Goal: Find specific page/section: Find specific page/section

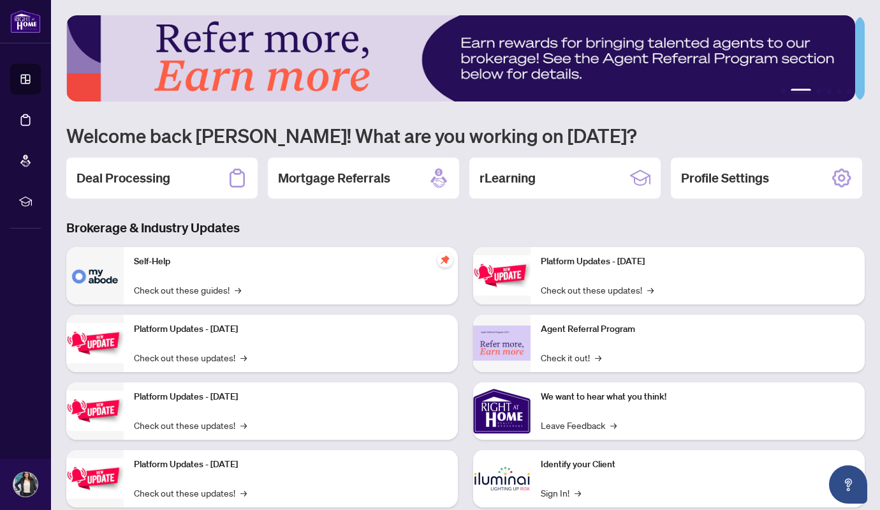
scroll to position [76, 0]
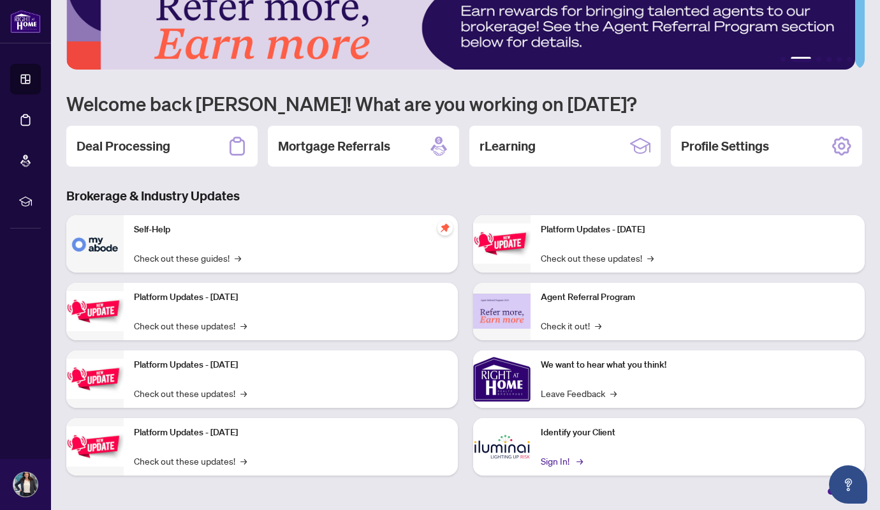
click at [549, 464] on link "Sign In! →" at bounding box center [561, 461] width 40 height 14
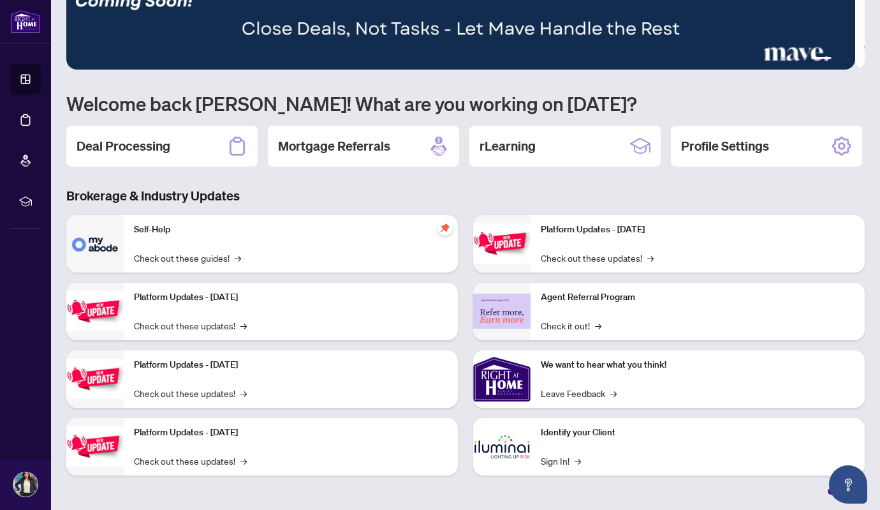
click at [362, 161] on div "Deal Processing Mortgage Referrals rLearning Profile Settings" at bounding box center [465, 146] width 799 height 41
click at [100, 126] on div "Deal Processing" at bounding box center [161, 146] width 191 height 41
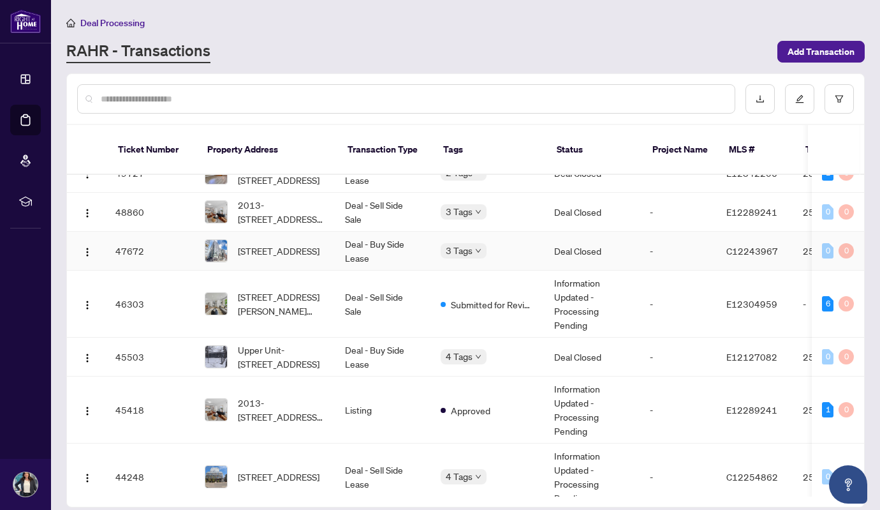
scroll to position [0, 3]
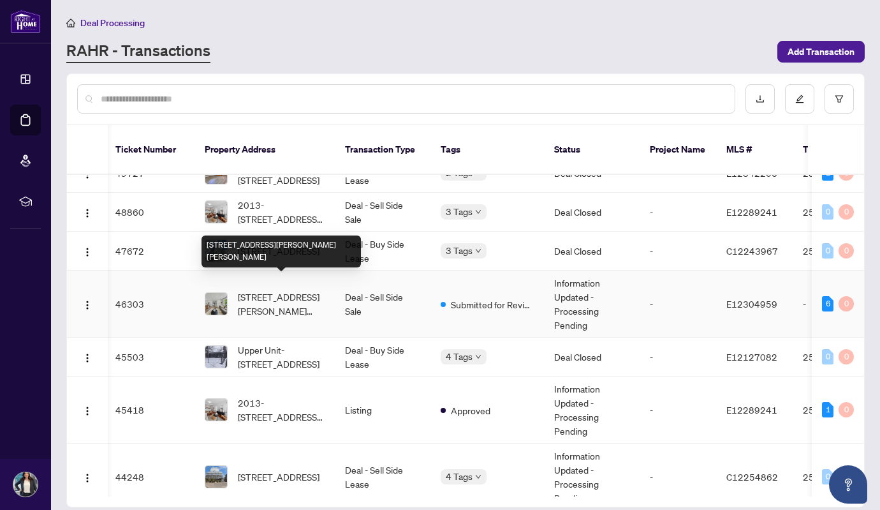
click at [259, 290] on span "820 Zator Ave, Pickering, Ontario L1W 1Y1, Canada" at bounding box center [281, 304] width 87 height 28
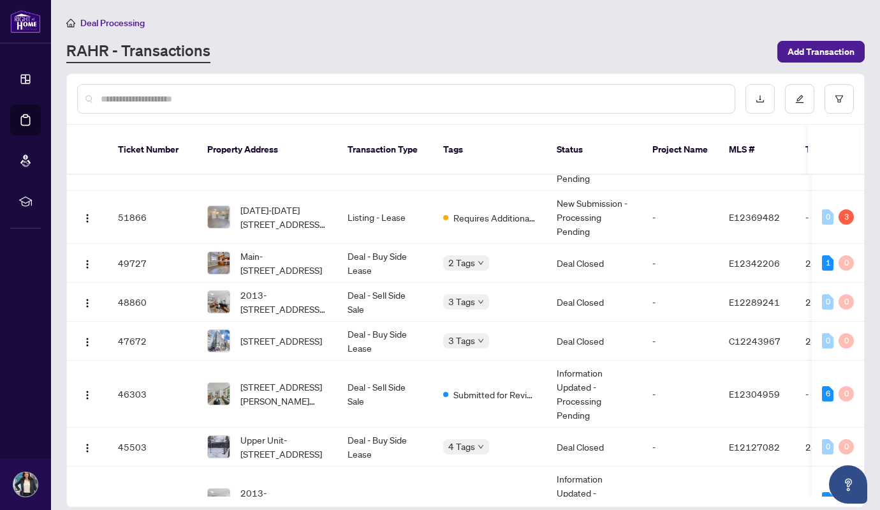
scroll to position [422, 0]
click at [251, 108] on div at bounding box center [406, 98] width 658 height 29
click at [249, 101] on input "text" at bounding box center [413, 99] width 624 height 14
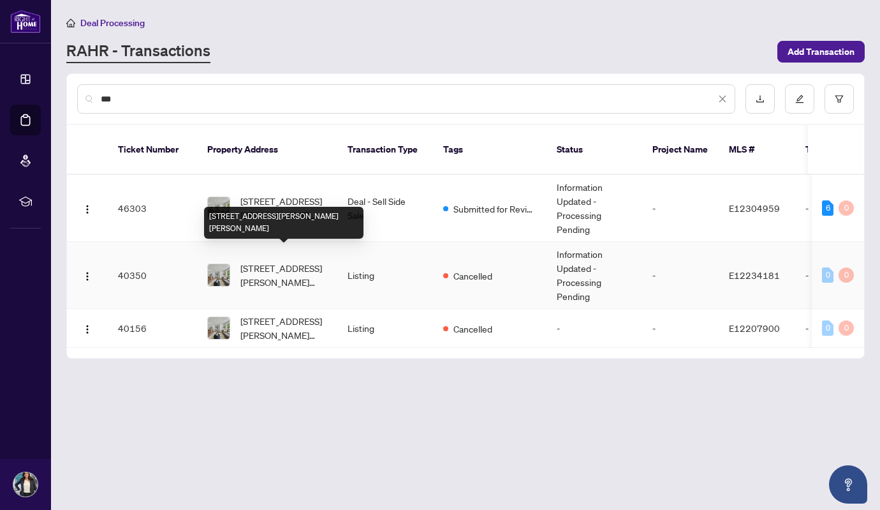
scroll to position [0, 0]
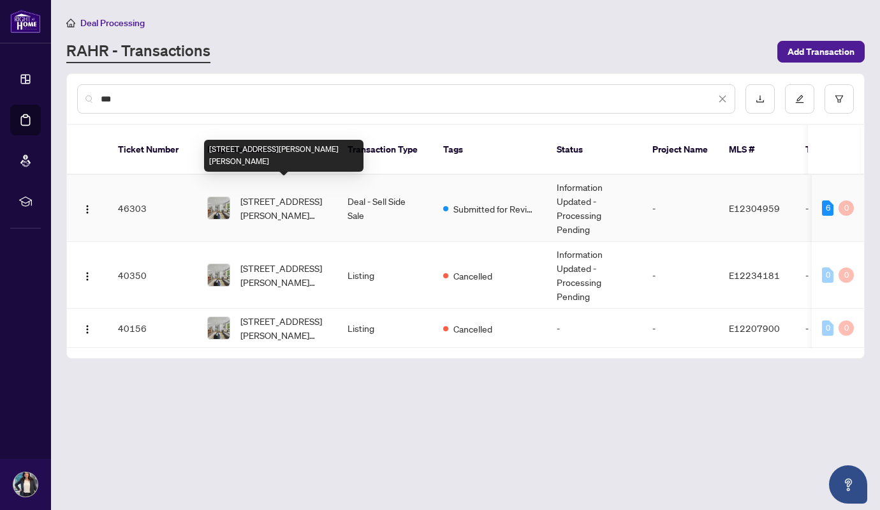
type input "***"
click at [264, 197] on span "820 Zator Ave, Pickering, Ontario L1W 1Y1, Canada" at bounding box center [284, 208] width 87 height 28
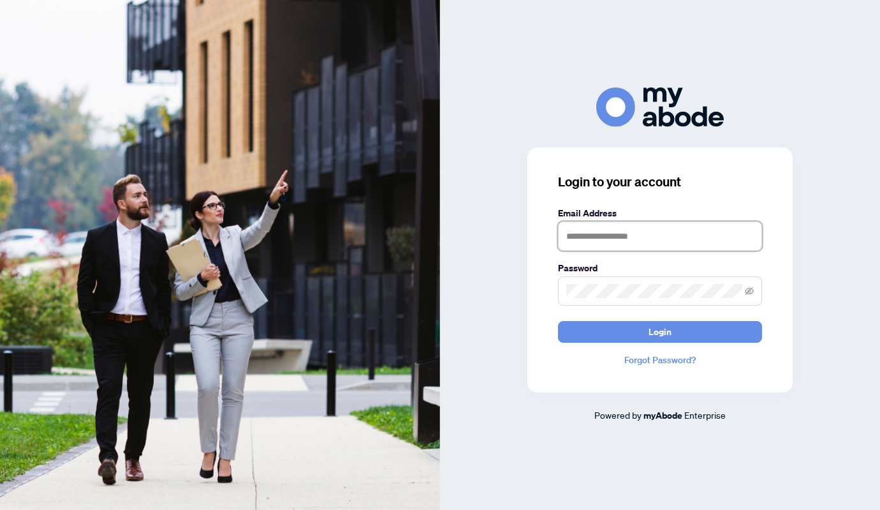
type input "**********"
click at [660, 331] on button "Login" at bounding box center [660, 332] width 204 height 22
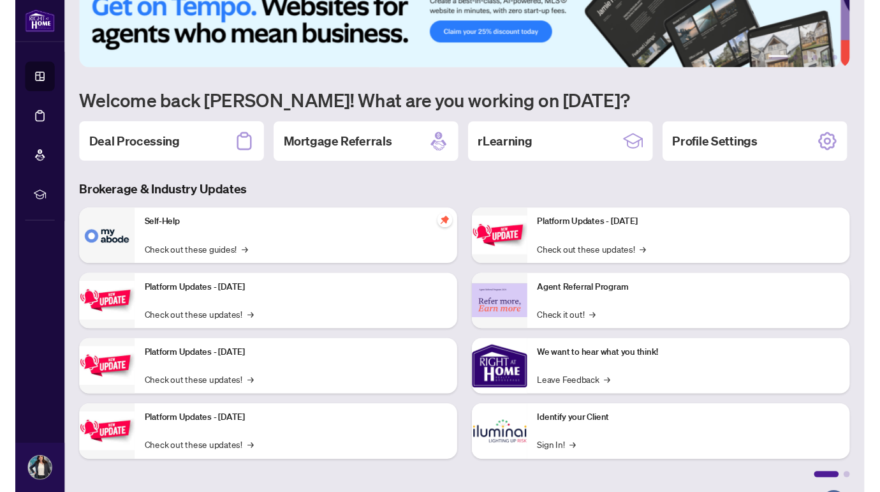
scroll to position [82, 0]
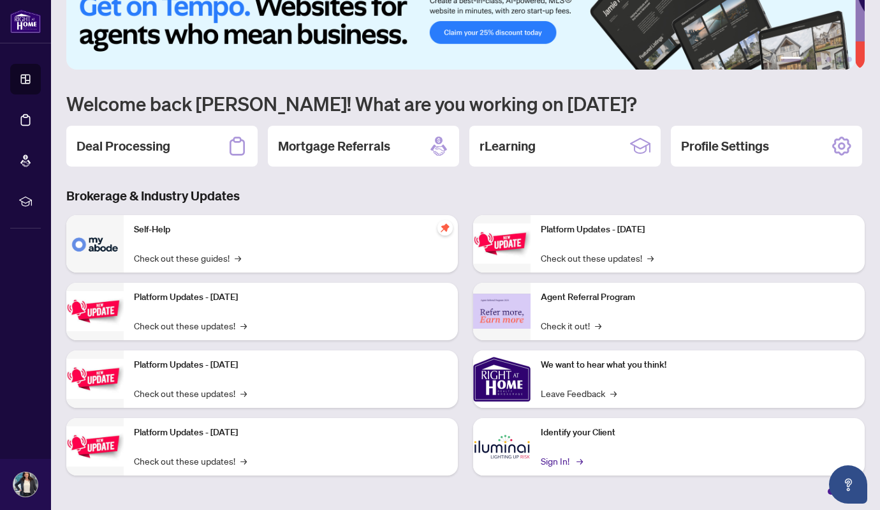
click at [544, 460] on link "Sign In! →" at bounding box center [561, 461] width 40 height 14
